Goal: Obtain resource: Obtain resource

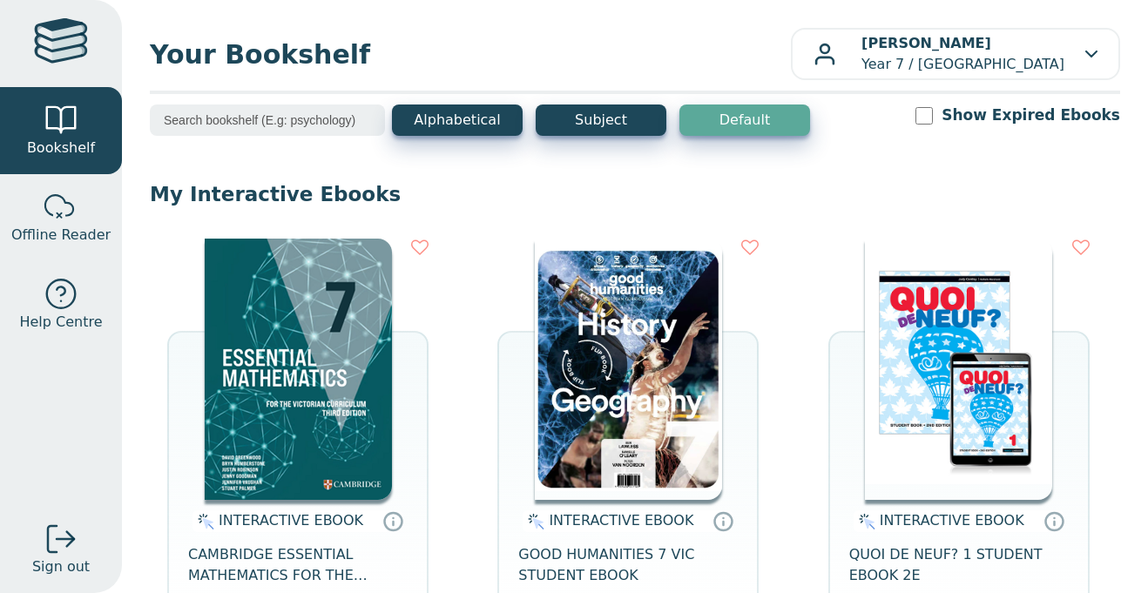
scroll to position [137, 0]
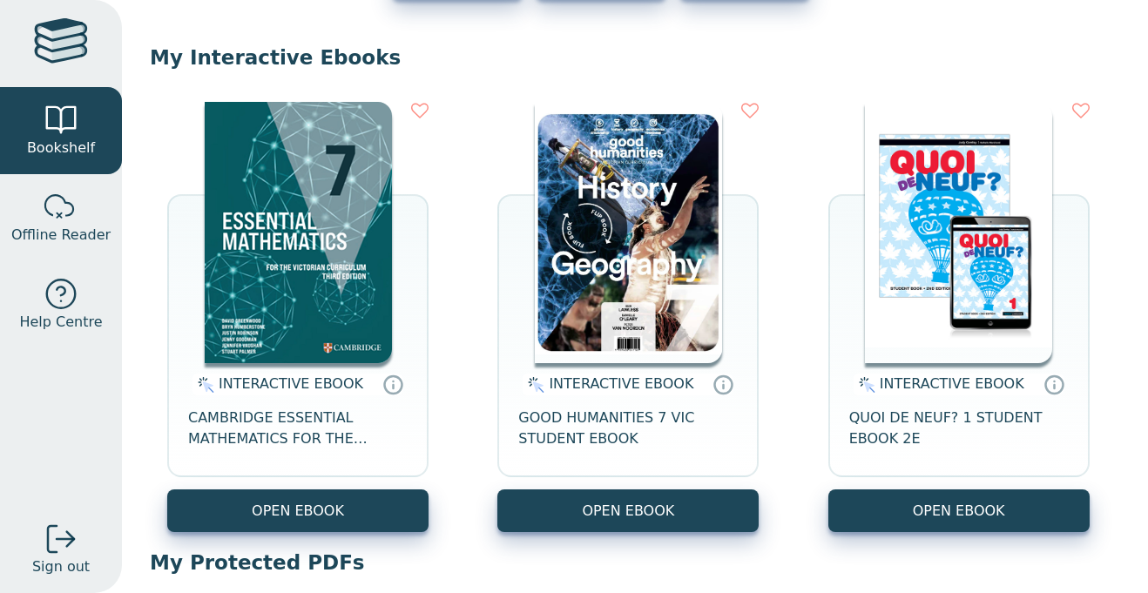
click at [599, 316] on img at bounding box center [628, 232] width 187 height 261
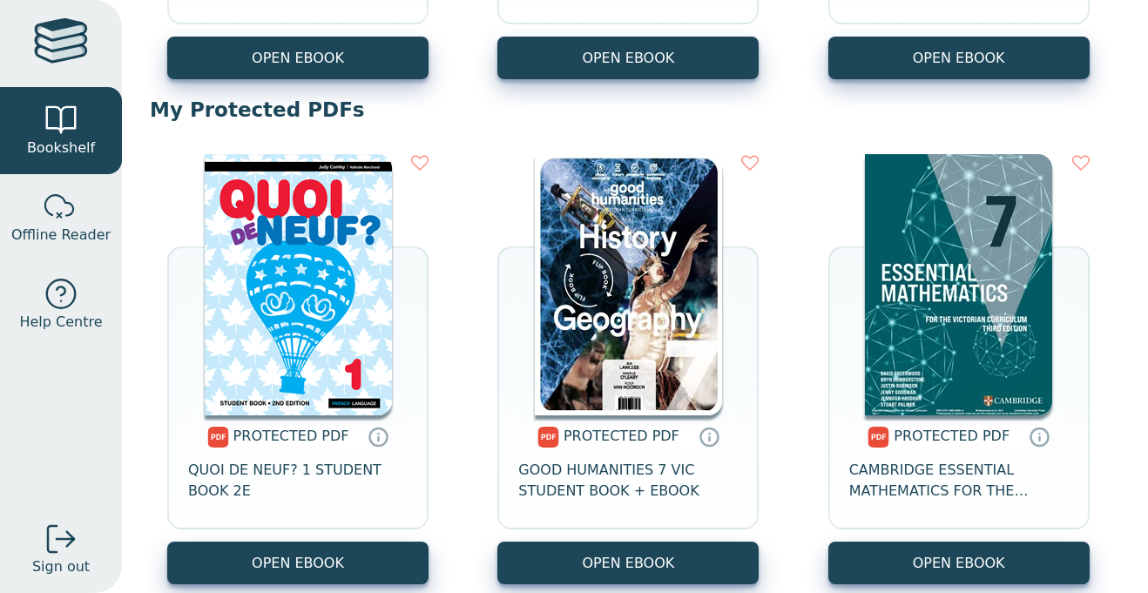
scroll to position [687, 0]
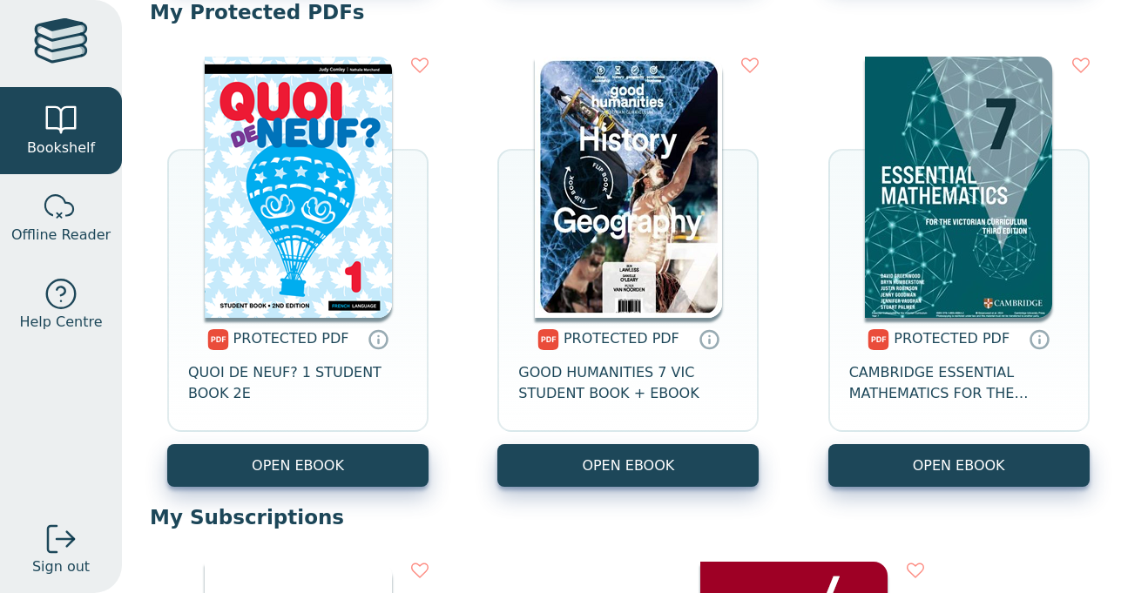
click at [629, 287] on img at bounding box center [628, 187] width 187 height 261
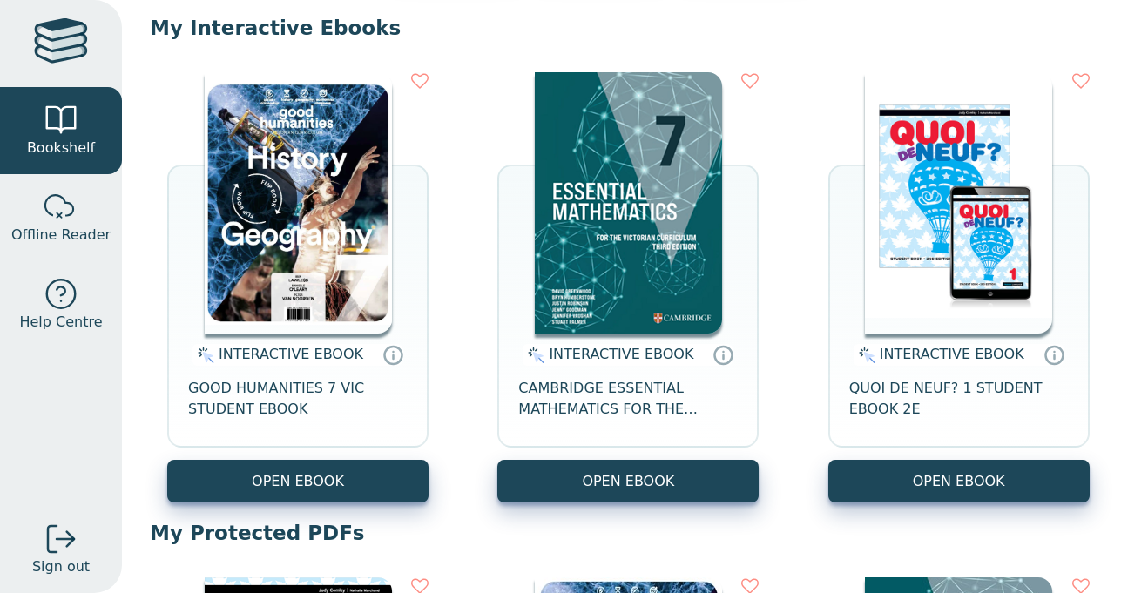
scroll to position [170, 0]
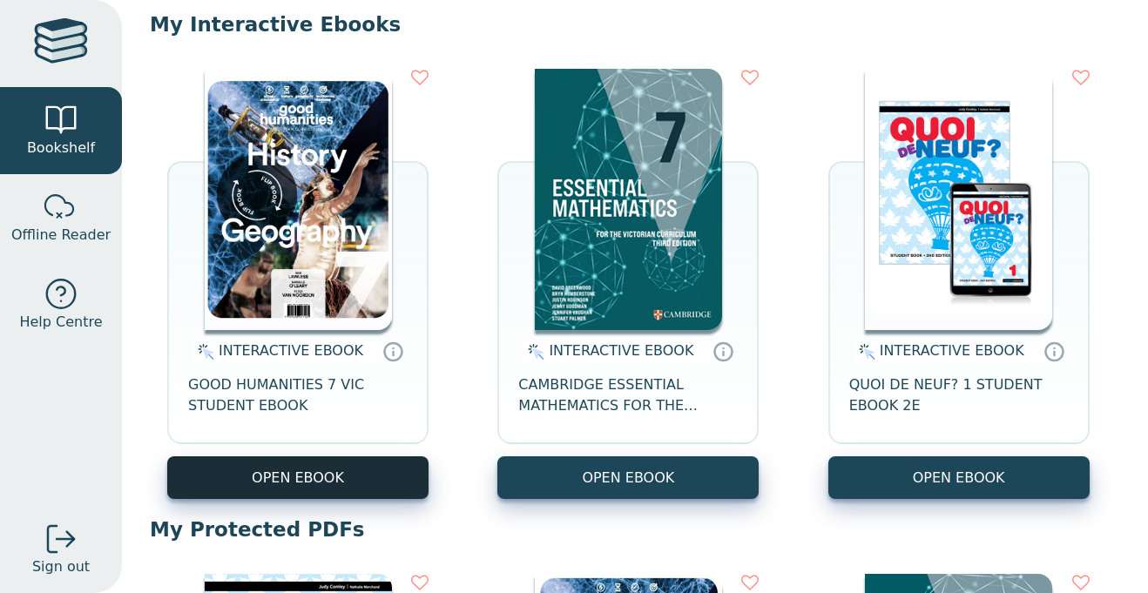
click at [314, 473] on button "OPEN EBOOK" at bounding box center [297, 477] width 261 height 43
